Goal: Information Seeking & Learning: Learn about a topic

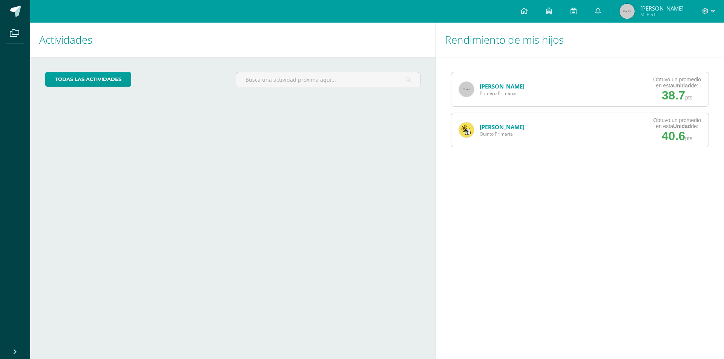
click at [581, 85] on div "[PERSON_NAME] Primero Primaria Obtuvo un promedio en esta Unidad de: 38.7 pts" at bounding box center [580, 89] width 258 height 35
click at [492, 96] on span "Primero Primaria" at bounding box center [501, 93] width 45 height 6
click at [465, 92] on img at bounding box center [466, 89] width 15 height 15
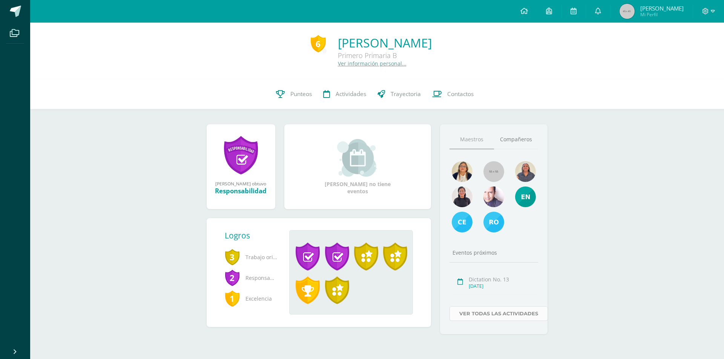
click at [477, 312] on link "Ver todas las actividades" at bounding box center [498, 313] width 98 height 15
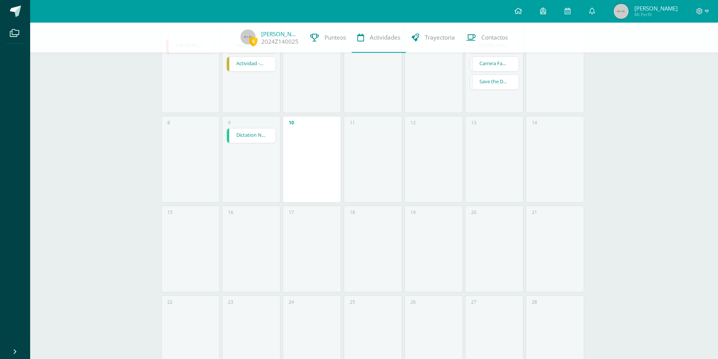
scroll to position [113, 0]
click at [259, 124] on link "Dictation No. 13" at bounding box center [251, 127] width 49 height 14
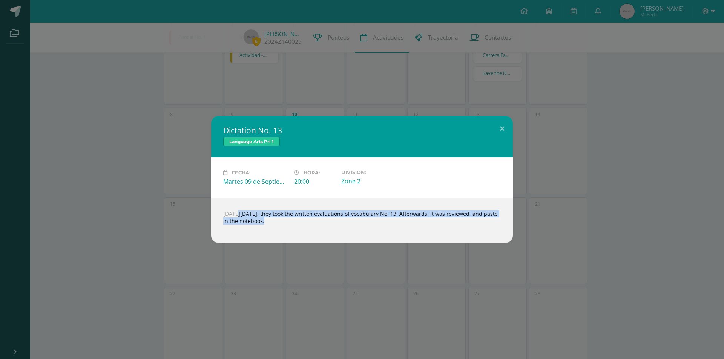
drag, startPoint x: 224, startPoint y: 215, endPoint x: 293, endPoint y: 227, distance: 69.7
click at [293, 227] on div "On tuesday, september 2nd, they took the written evaluations of vocabulary No. …" at bounding box center [361, 220] width 301 height 45
copy body "On tuesday, september 2nd, they took the written evaluations of vocabulary No. …"
click at [502, 128] on button at bounding box center [501, 129] width 21 height 26
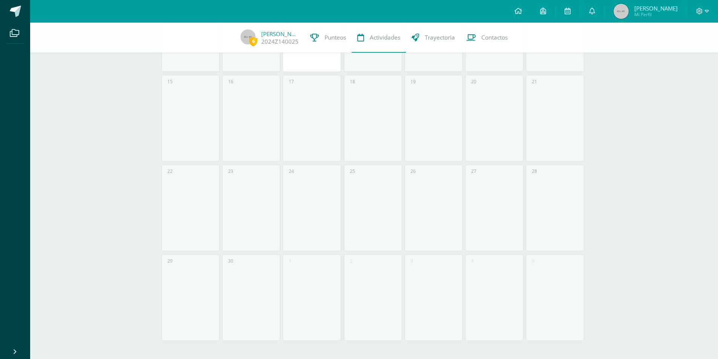
scroll to position [0, 0]
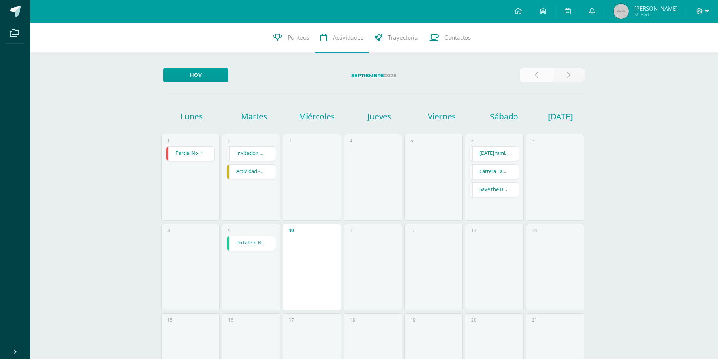
click at [537, 71] on link at bounding box center [536, 75] width 33 height 15
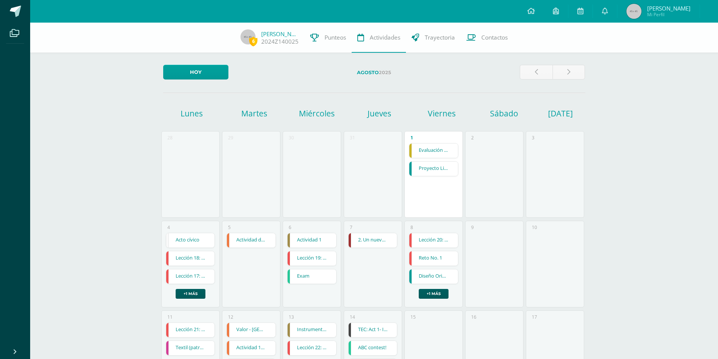
click at [626, 11] on img at bounding box center [633, 11] width 15 height 15
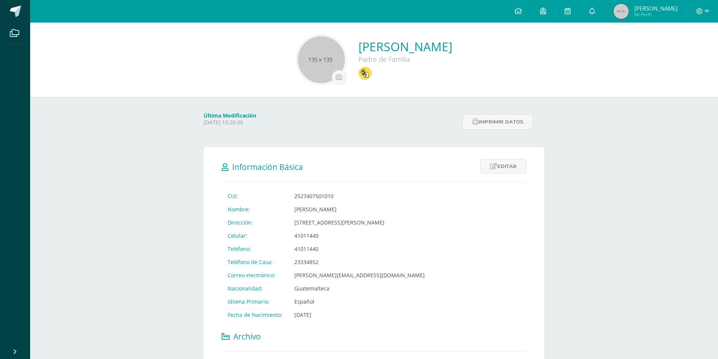
click at [593, 11] on link at bounding box center [592, 11] width 24 height 23
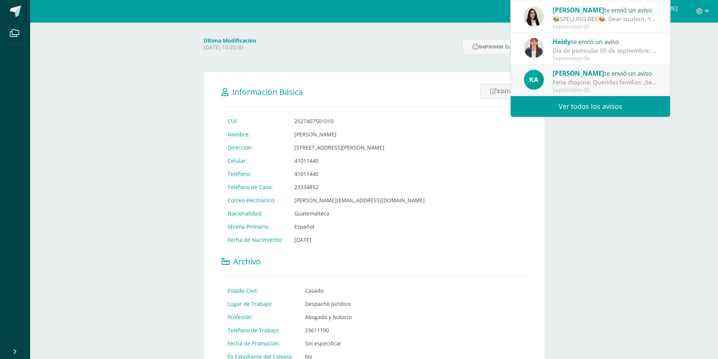
scroll to position [75, 0]
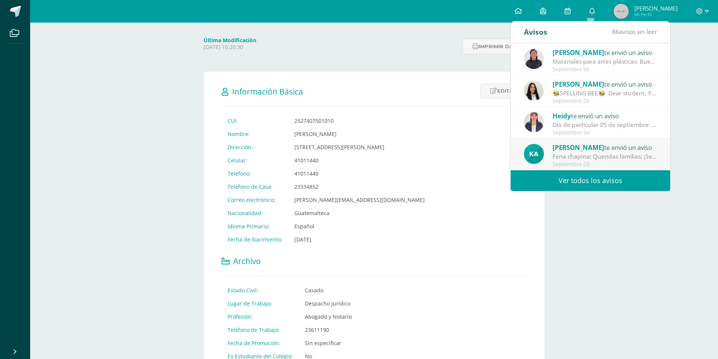
click at [583, 179] on link "Ver todos los avisos" at bounding box center [590, 180] width 159 height 21
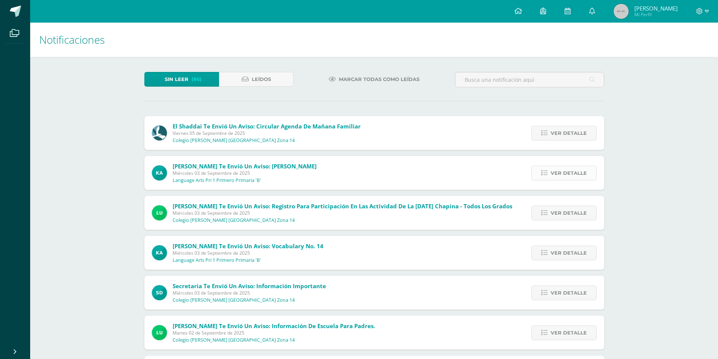
click at [551, 177] on link "Ver detalle" at bounding box center [563, 173] width 65 height 15
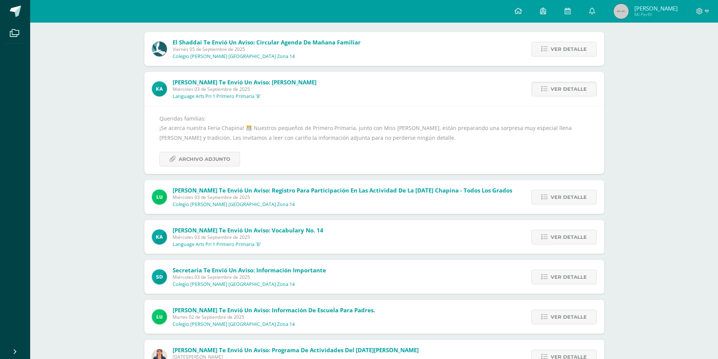
scroll to position [151, 0]
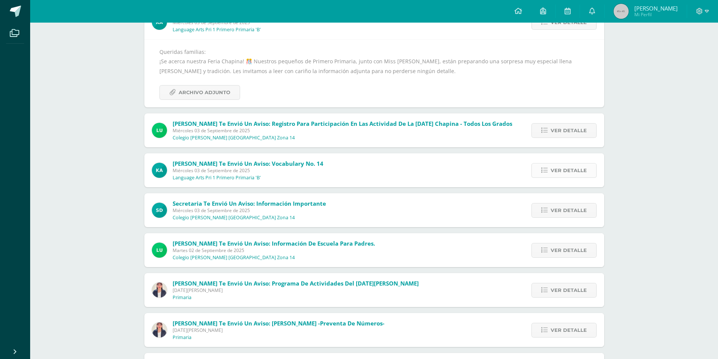
click at [552, 174] on span "Ver detalle" at bounding box center [569, 171] width 36 height 14
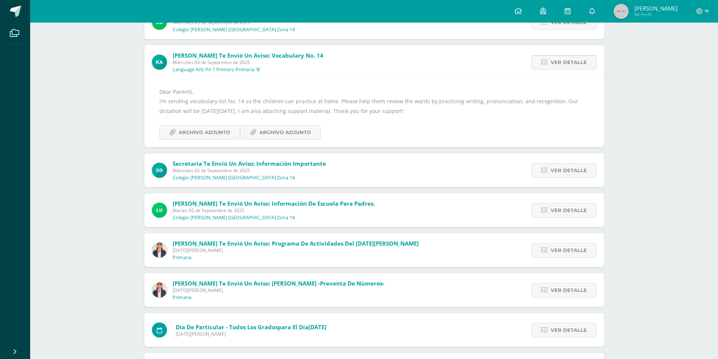
scroll to position [117, 0]
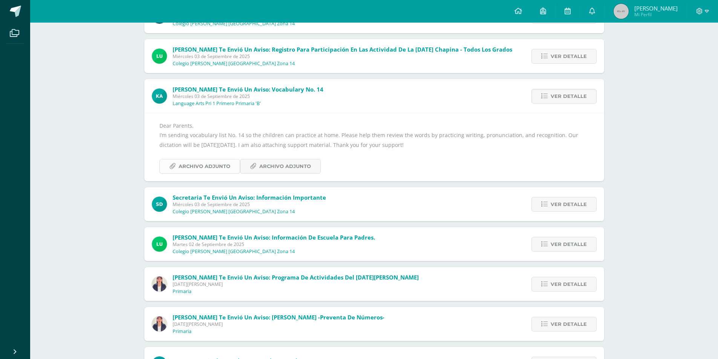
click at [197, 165] on span "Archivo Adjunto" at bounding box center [205, 166] width 52 height 14
click at [275, 167] on span "Archivo Adjunto" at bounding box center [285, 166] width 52 height 14
click at [209, 166] on span "Archivo Adjunto" at bounding box center [205, 166] width 52 height 14
